Goal: Task Accomplishment & Management: Complete application form

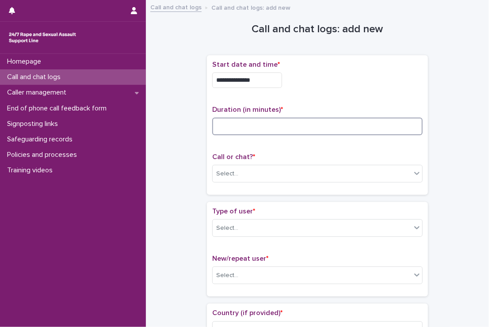
click at [293, 125] on input at bounding box center [317, 127] width 211 height 18
type input "**"
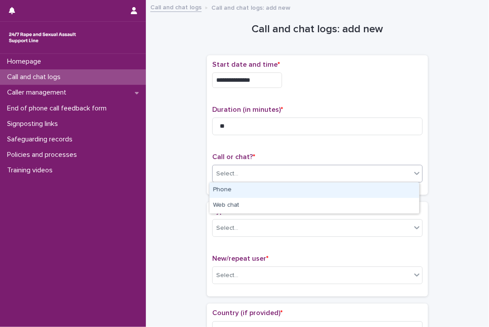
click at [288, 175] on div "Select..." at bounding box center [312, 174] width 199 height 15
click at [270, 194] on div "Phone" at bounding box center [315, 190] width 210 height 15
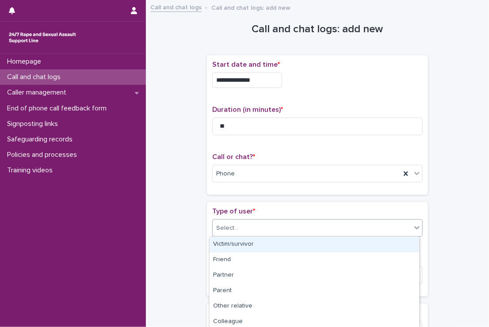
click at [261, 227] on div "Select..." at bounding box center [312, 228] width 199 height 15
click at [267, 243] on div "Victim/survivor" at bounding box center [315, 244] width 210 height 15
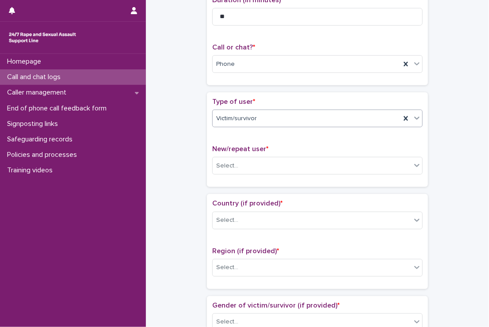
scroll to position [135, 0]
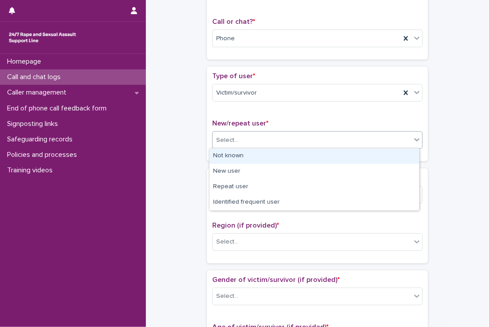
click at [253, 131] on div "Select..." at bounding box center [317, 140] width 211 height 18
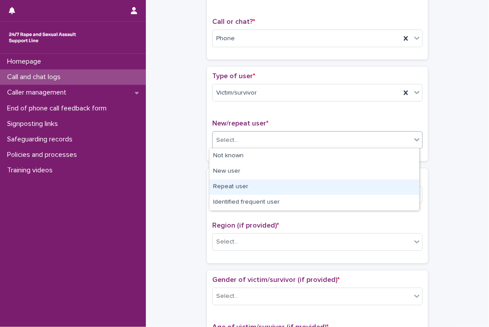
click at [242, 180] on div "Repeat user" at bounding box center [315, 187] width 210 height 15
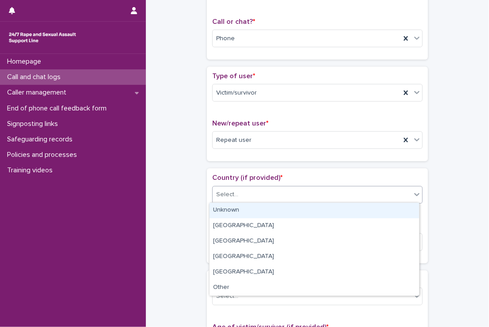
click at [250, 196] on div "Select..." at bounding box center [312, 195] width 199 height 15
click at [244, 207] on div "Unknown" at bounding box center [315, 210] width 210 height 15
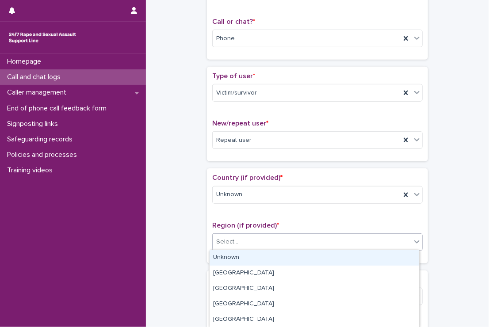
click at [243, 239] on div "Select..." at bounding box center [312, 242] width 199 height 15
click at [237, 254] on div "Unknown" at bounding box center [315, 257] width 210 height 15
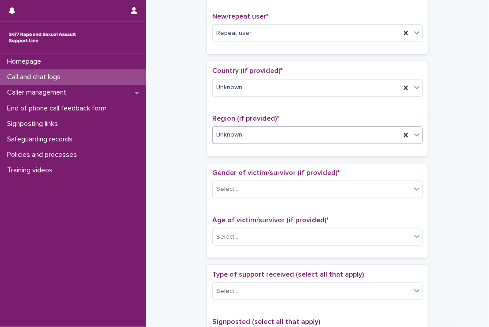
scroll to position [243, 0]
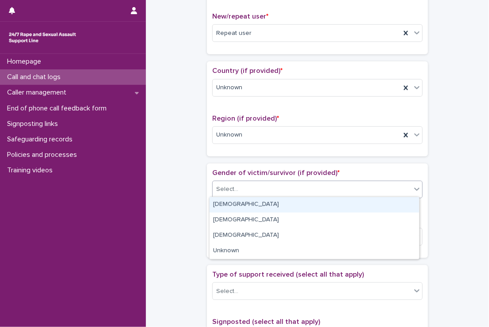
click at [245, 184] on div "Select..." at bounding box center [312, 189] width 199 height 15
click at [243, 208] on div "[DEMOGRAPHIC_DATA]" at bounding box center [315, 204] width 210 height 15
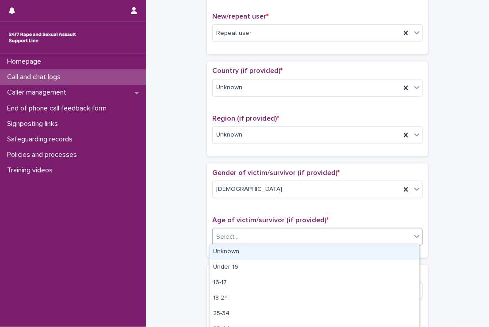
click at [250, 231] on div "Select..." at bounding box center [312, 237] width 199 height 15
click at [243, 245] on div "Unknown" at bounding box center [315, 252] width 210 height 15
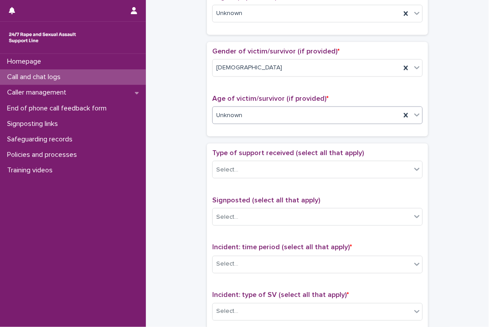
scroll to position [365, 0]
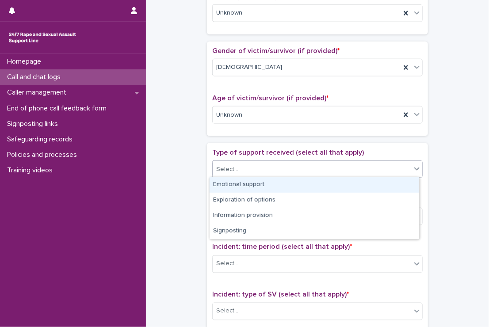
click at [246, 164] on div "Select..." at bounding box center [312, 169] width 199 height 15
click at [237, 181] on div "Emotional support" at bounding box center [315, 184] width 210 height 15
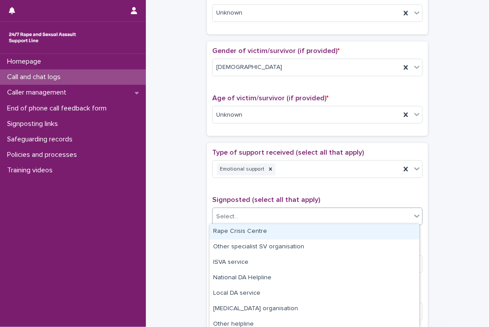
click at [246, 212] on div "Select..." at bounding box center [312, 217] width 199 height 15
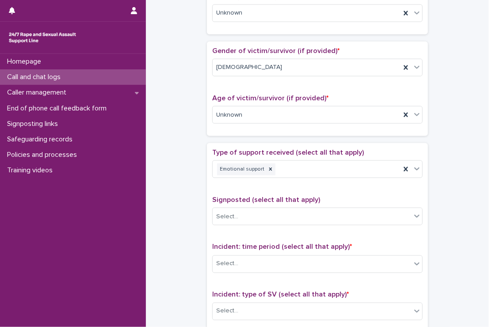
click at [196, 198] on div "**********" at bounding box center [318, 93] width 326 height 905
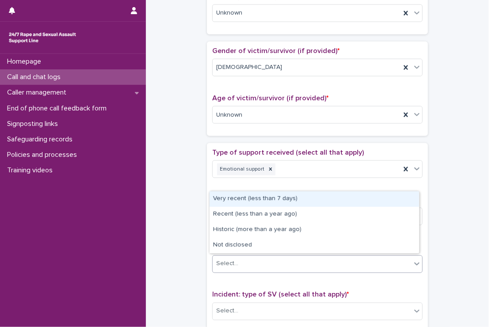
click at [269, 257] on div "Select..." at bounding box center [312, 264] width 199 height 15
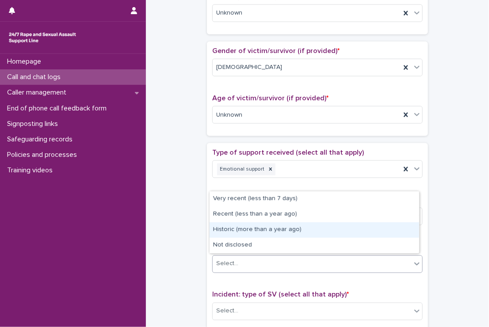
click at [258, 231] on div "Historic (more than a year ago)" at bounding box center [315, 230] width 210 height 15
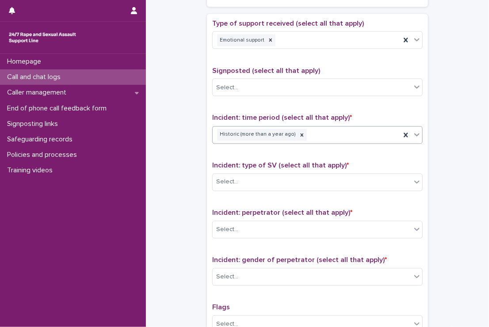
scroll to position [494, 0]
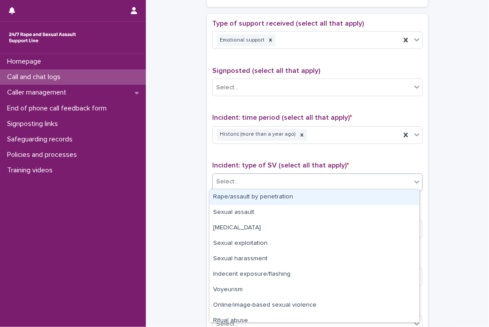
click at [258, 185] on div "Select..." at bounding box center [312, 182] width 199 height 15
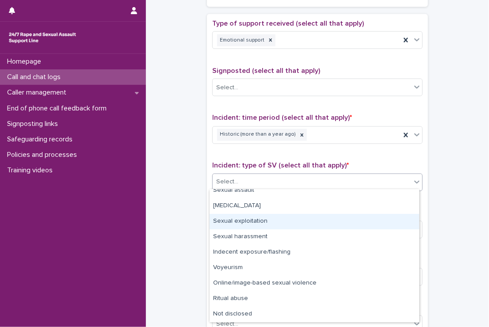
scroll to position [0, 0]
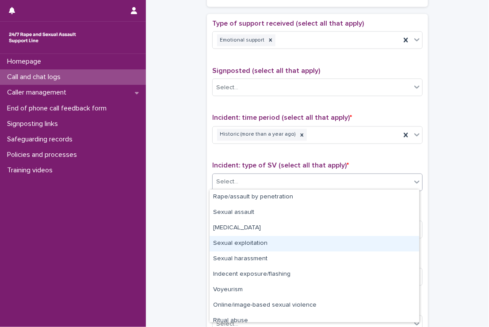
drag, startPoint x: 266, startPoint y: 236, endPoint x: 262, endPoint y: 246, distance: 10.9
click at [262, 246] on div "Sexual exploitation" at bounding box center [315, 243] width 210 height 15
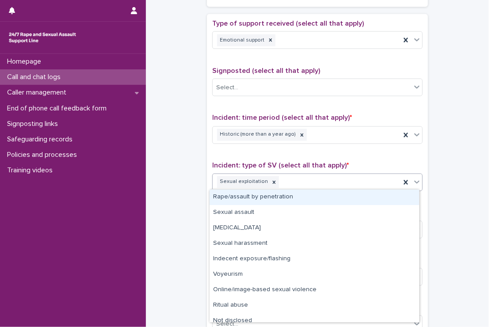
click at [288, 181] on div "Sexual exploitation" at bounding box center [307, 182] width 188 height 15
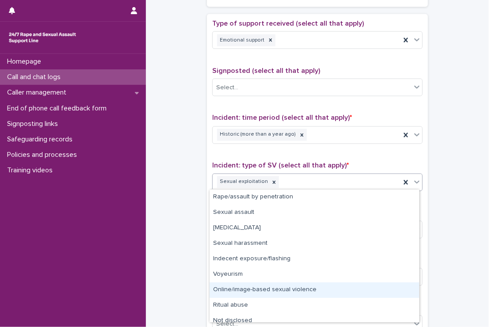
scroll to position [7, 0]
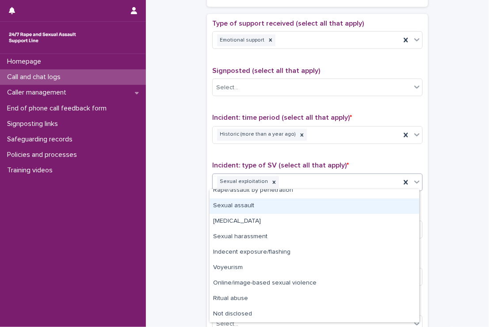
click at [223, 203] on div "Sexual assault" at bounding box center [315, 206] width 210 height 15
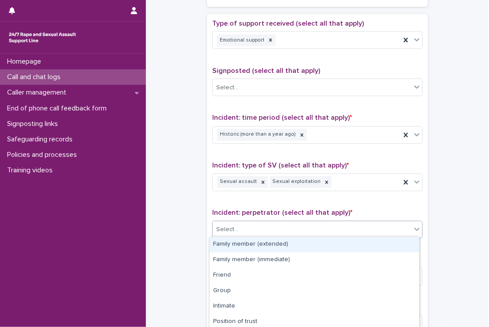
click at [252, 231] on div "Select..." at bounding box center [312, 230] width 199 height 15
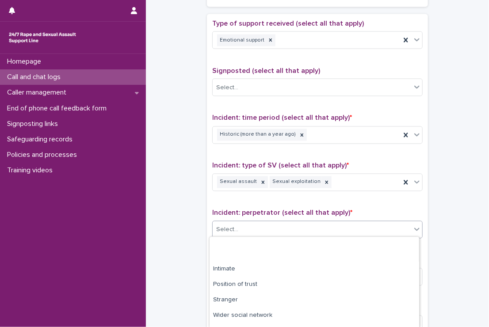
scroll to position [79, 0]
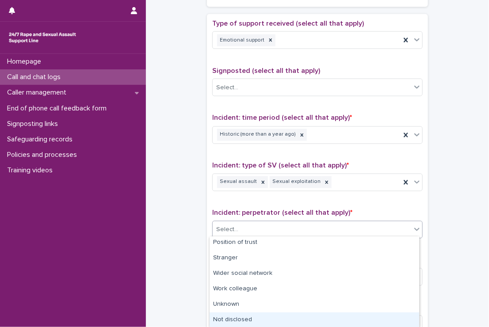
click at [239, 313] on div "Not disclosed" at bounding box center [315, 320] width 210 height 15
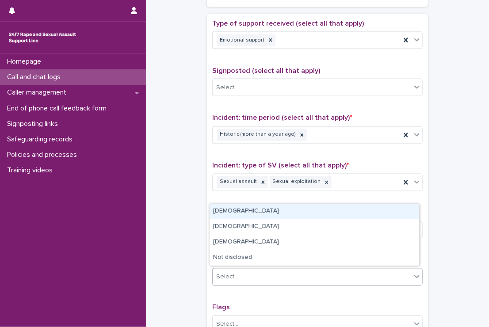
click at [244, 270] on div "Select..." at bounding box center [312, 277] width 199 height 15
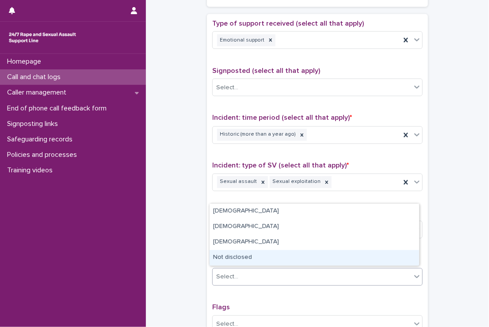
click at [227, 256] on div "Not disclosed" at bounding box center [315, 257] width 210 height 15
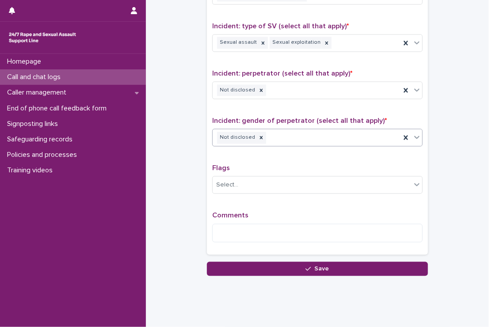
scroll to position [637, 0]
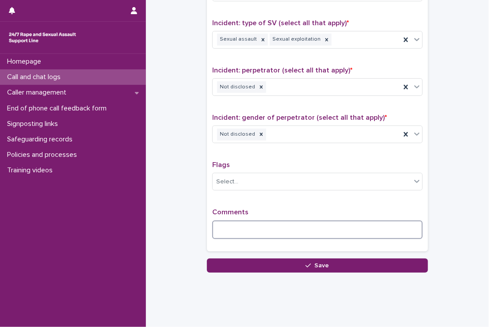
click at [227, 235] on textarea at bounding box center [317, 230] width 211 height 19
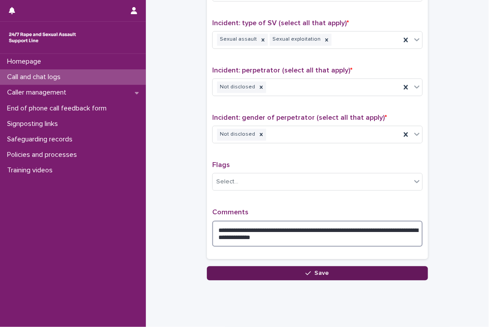
type textarea "**********"
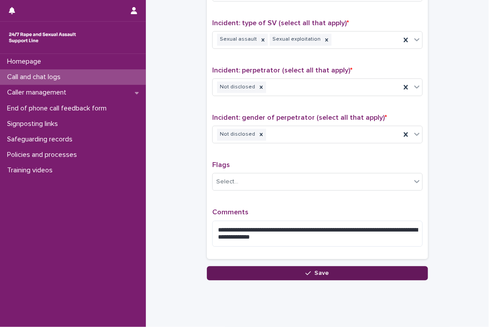
click at [236, 266] on button "Save" at bounding box center [317, 273] width 221 height 14
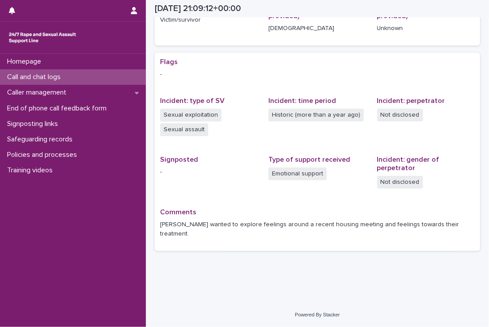
scroll to position [131, 0]
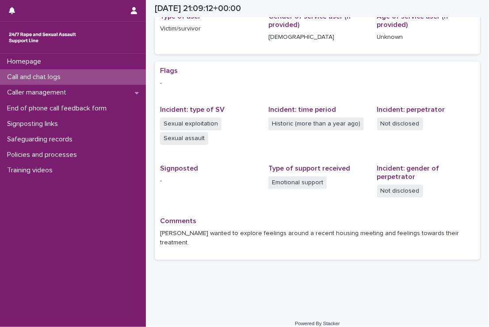
click at [53, 77] on p "Call and chat logs" at bounding box center [36, 77] width 64 height 8
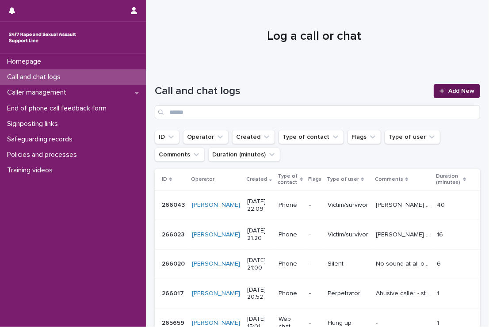
click at [460, 90] on span "Add New" at bounding box center [462, 91] width 26 height 6
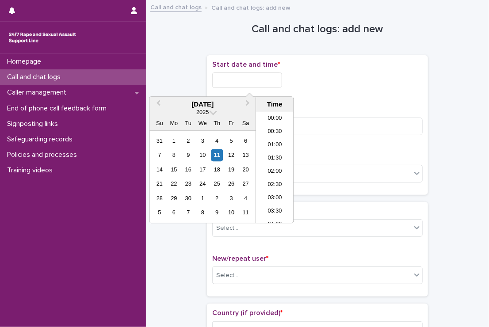
scroll to position [526, 0]
click at [258, 84] on input "text" at bounding box center [247, 80] width 70 height 15
click at [273, 149] on li "21:00" at bounding box center [275, 150] width 38 height 13
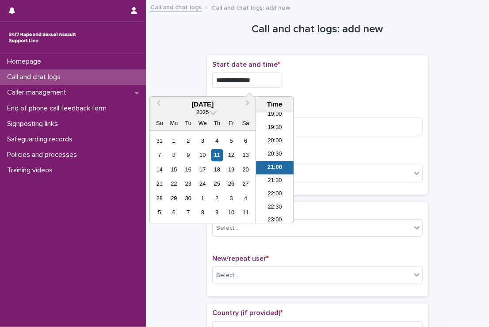
click at [260, 80] on input "**********" at bounding box center [247, 80] width 70 height 15
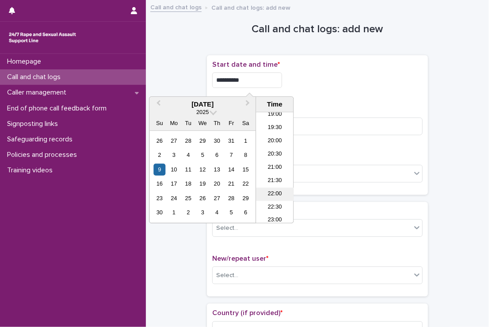
click at [277, 196] on li "22:00" at bounding box center [275, 194] width 38 height 13
click at [279, 83] on input "**********" at bounding box center [247, 80] width 70 height 15
type input "**********"
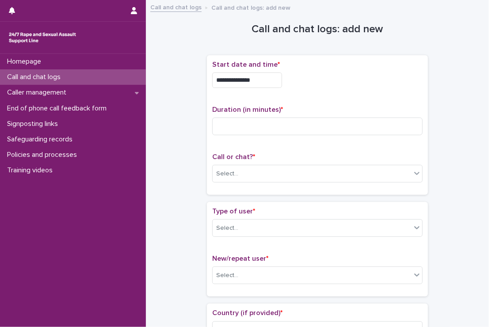
click at [317, 89] on div "**********" at bounding box center [317, 78] width 211 height 35
